Goal: Information Seeking & Learning: Learn about a topic

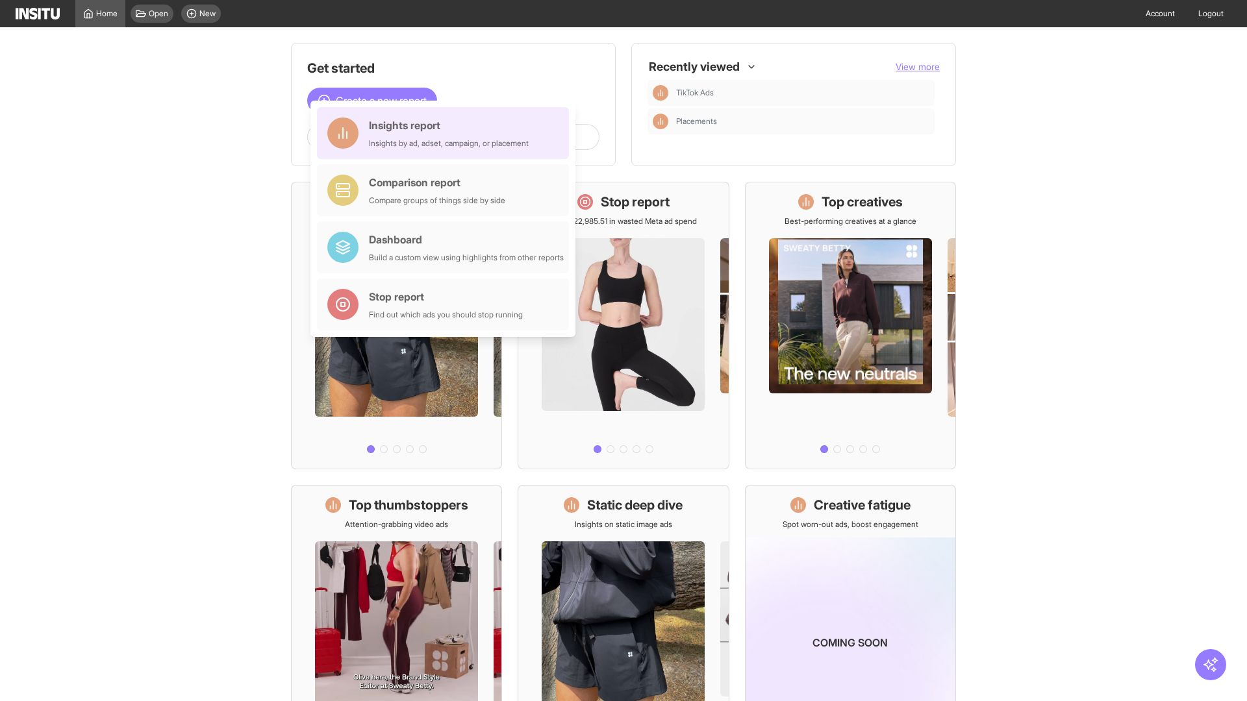
click at [446, 133] on div "Insights report Insights by ad, adset, campaign, or placement" at bounding box center [449, 133] width 160 height 31
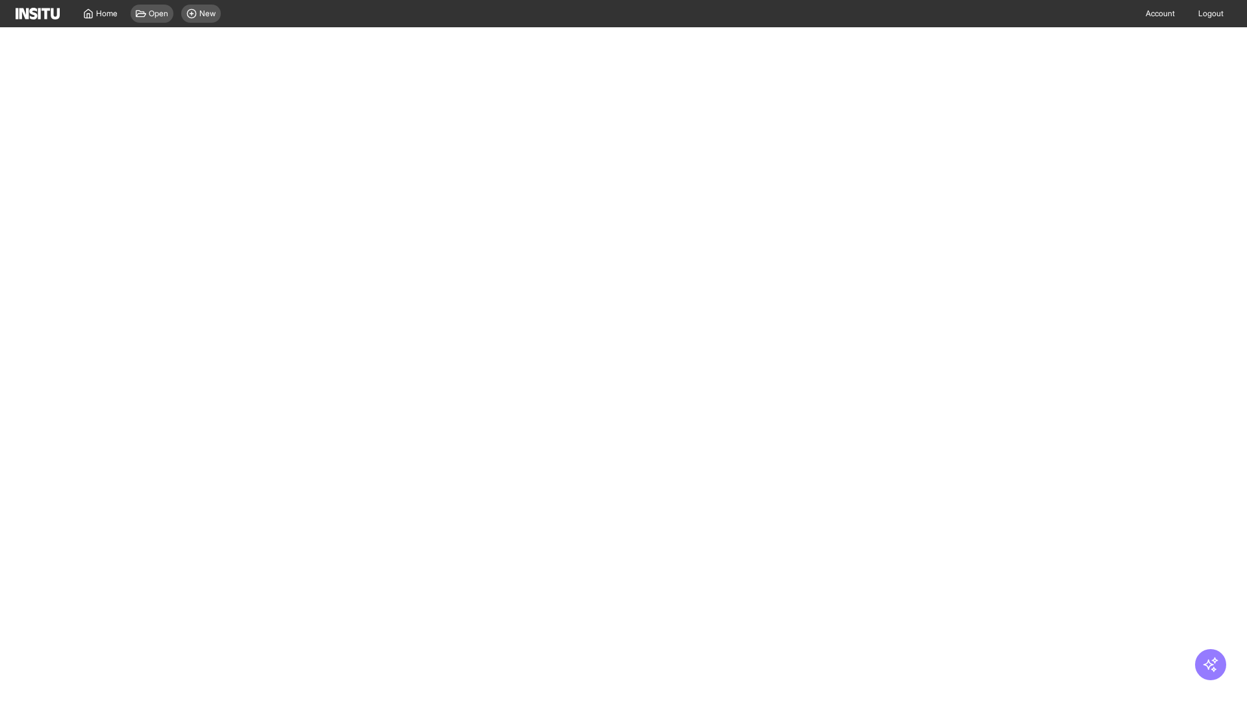
select select "**"
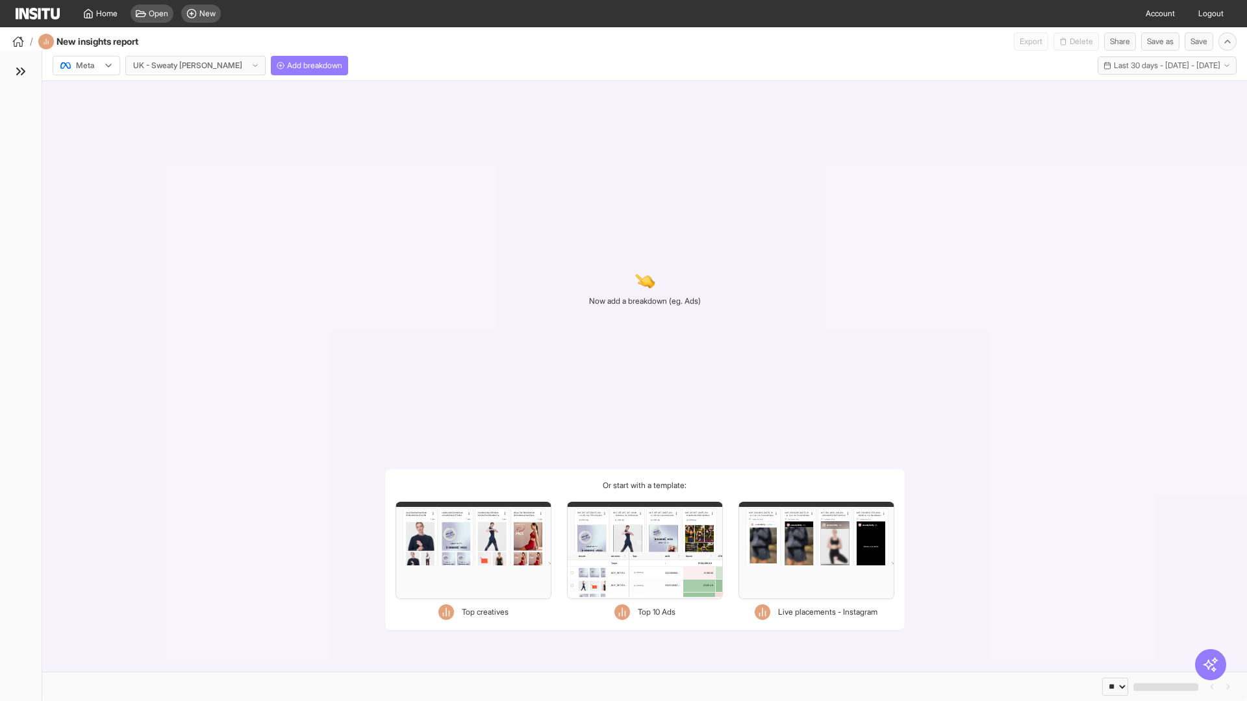
click at [86, 66] on div at bounding box center [77, 65] width 36 height 13
click at [86, 93] on span "Meta" at bounding box center [86, 94] width 18 height 12
